Goal: Find contact information: Find contact information

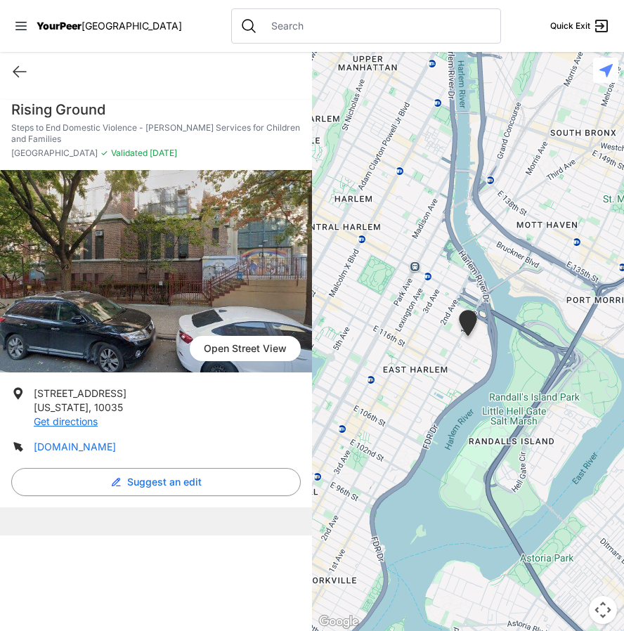
click at [70, 445] on link "[DOMAIN_NAME]" at bounding box center [75, 446] width 82 height 12
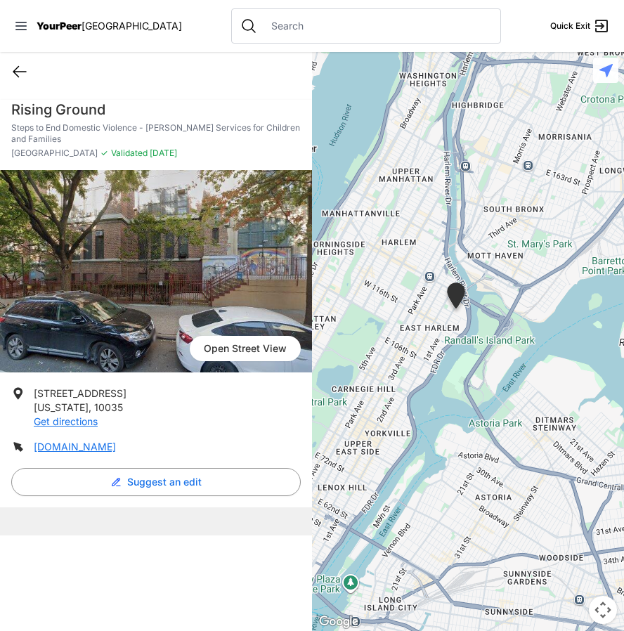
click at [17, 77] on icon at bounding box center [19, 71] width 17 height 17
select select "recentlyUpdated"
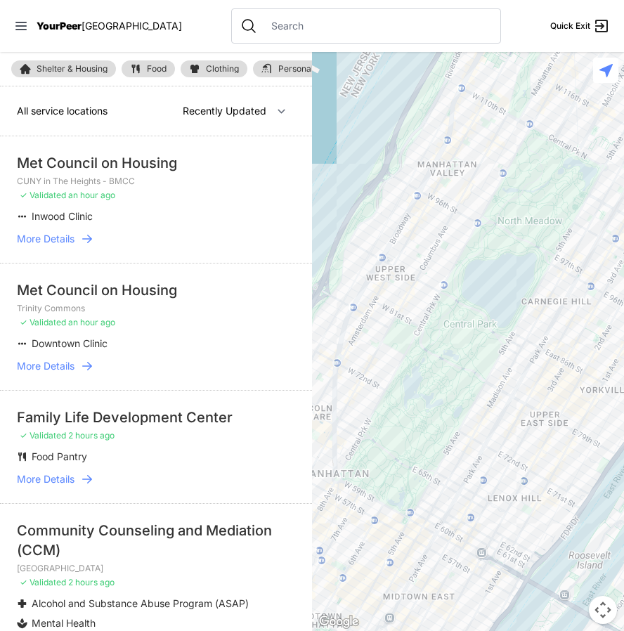
select select "recentlyUpdated"
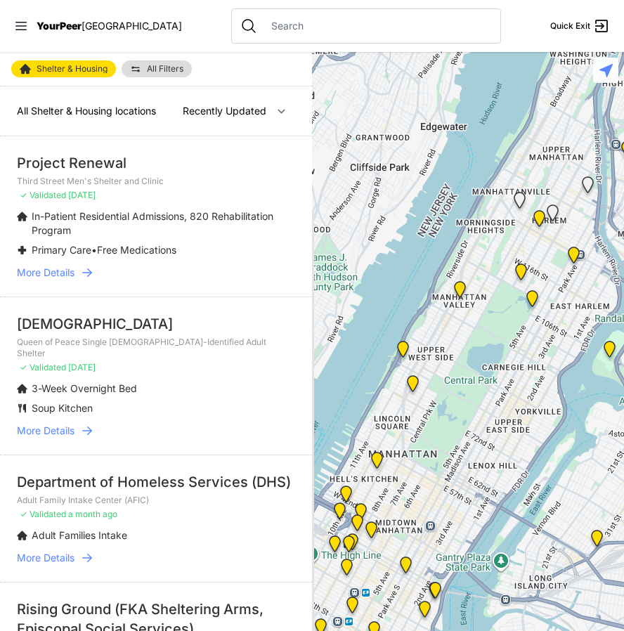
select select "recentlyUpdated"
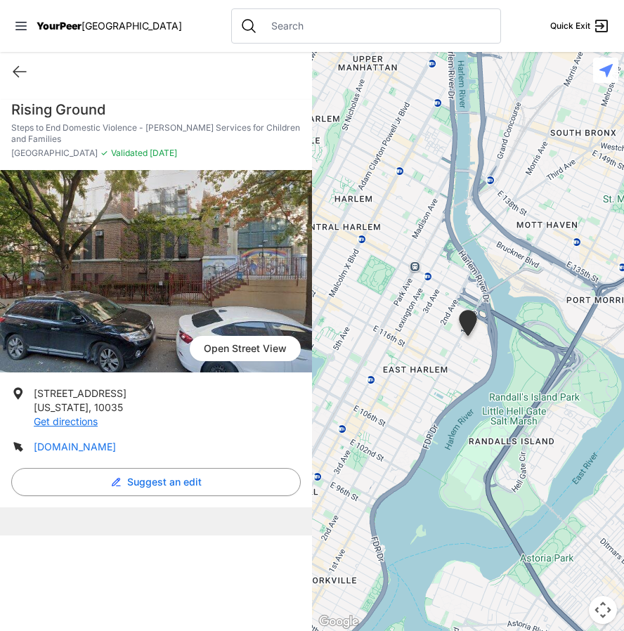
click at [70, 443] on link "[DOMAIN_NAME]" at bounding box center [75, 446] width 82 height 12
